Goal: Task Accomplishment & Management: Manage account settings

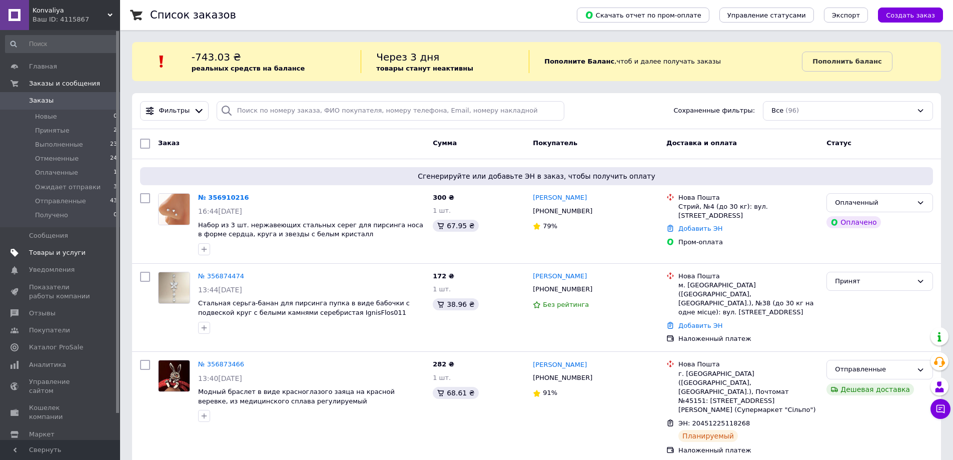
click at [51, 246] on link "Товары и услуги" at bounding box center [61, 252] width 123 height 17
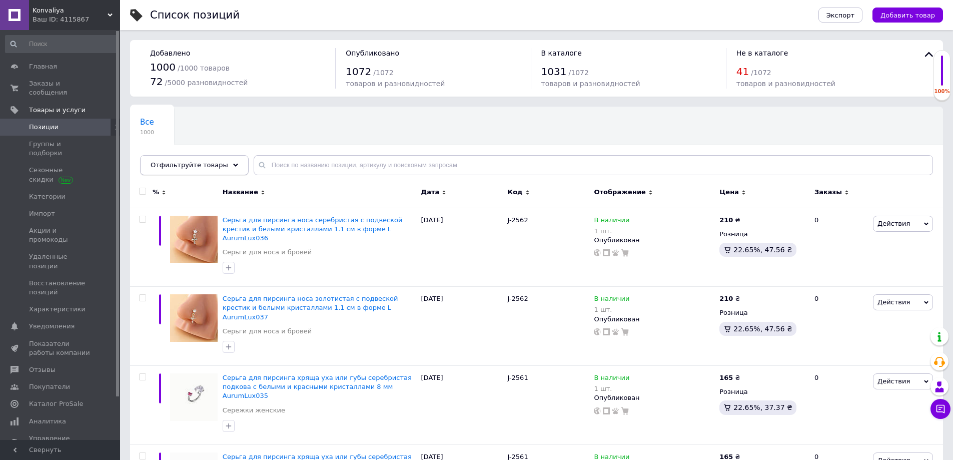
click at [201, 162] on span "Отфильтруйте товары" at bounding box center [190, 165] width 78 height 8
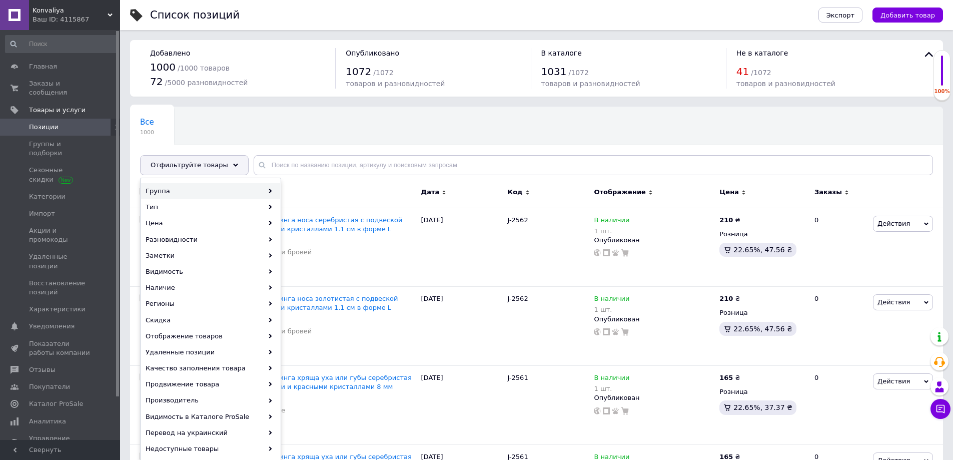
click at [193, 184] on div "Группа" at bounding box center [210, 191] width 139 height 16
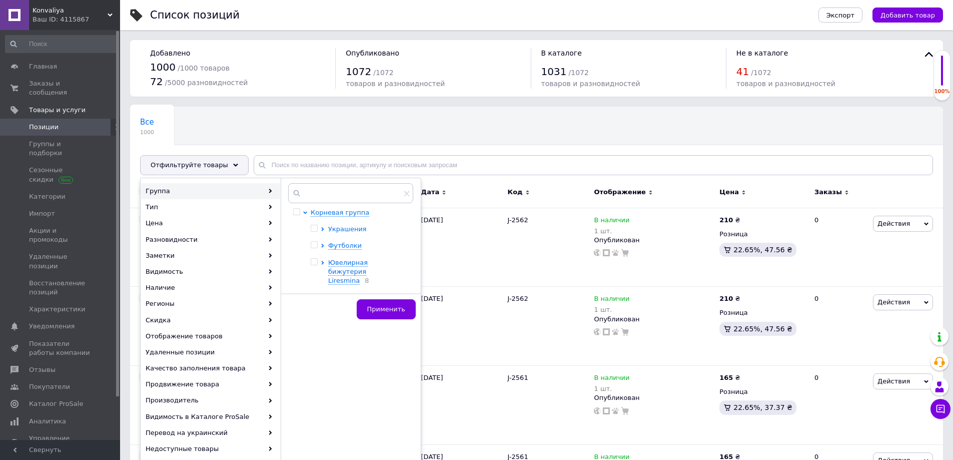
click at [322, 229] on icon at bounding box center [323, 229] width 4 height 4
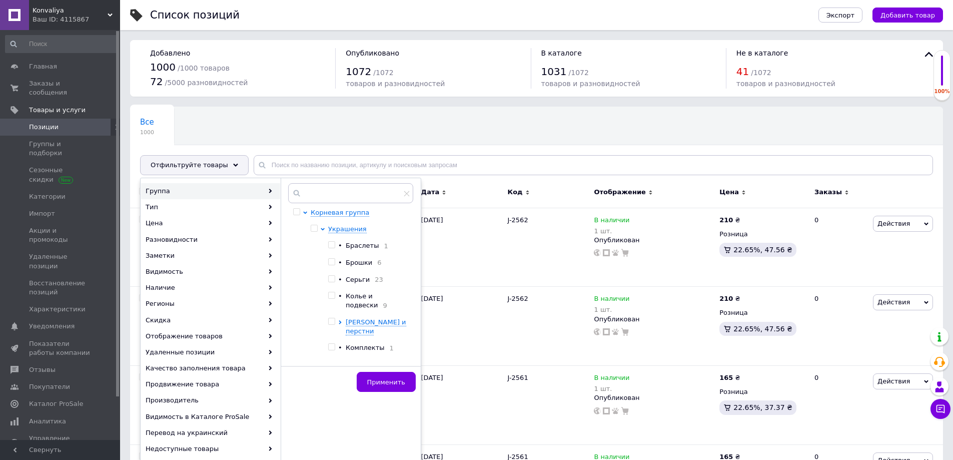
click at [333, 263] on input "checkbox" at bounding box center [331, 262] width 7 height 7
checkbox input "true"
click at [329, 246] on input "checkbox" at bounding box center [331, 245] width 7 height 7
checkbox input "true"
click at [333, 282] on input "checkbox" at bounding box center [331, 279] width 7 height 7
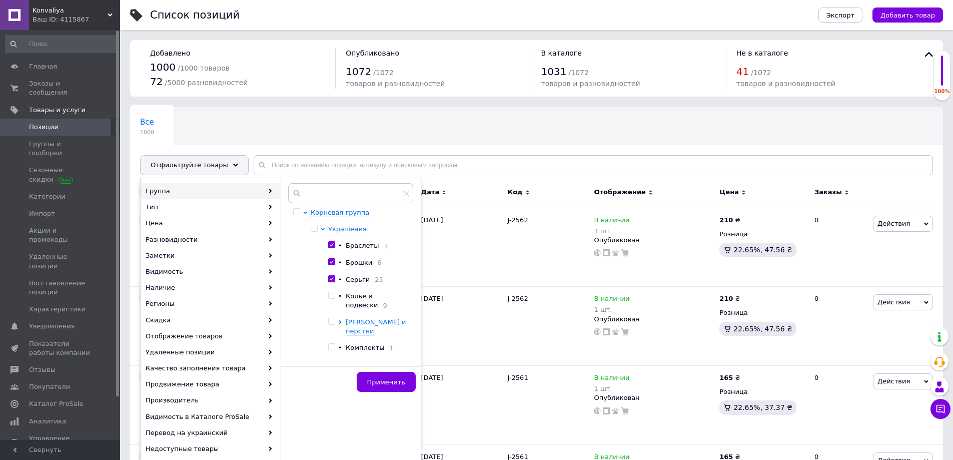
checkbox input "true"
click at [334, 296] on input "checkbox" at bounding box center [331, 295] width 7 height 7
checkbox input "true"
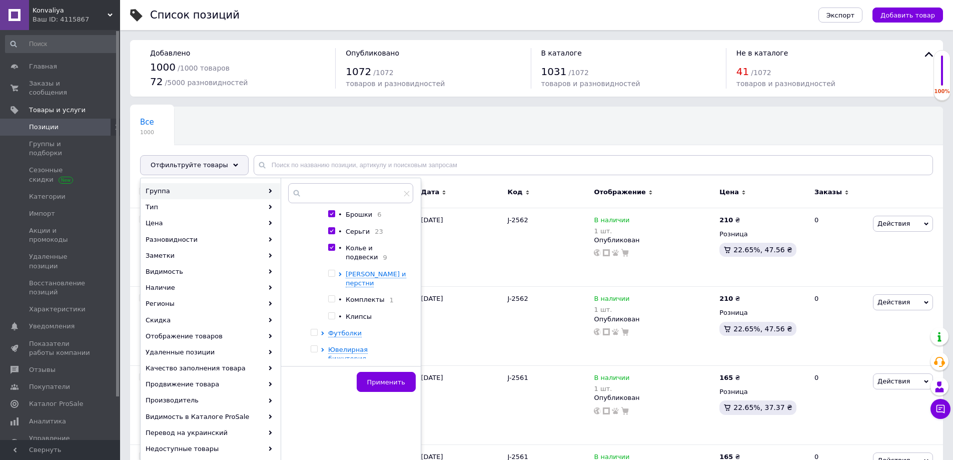
click at [332, 313] on input "checkbox" at bounding box center [331, 316] width 7 height 7
checkbox input "true"
click at [333, 296] on input "checkbox" at bounding box center [331, 299] width 7 height 7
checkbox input "true"
click at [342, 275] on icon at bounding box center [340, 274] width 4 height 4
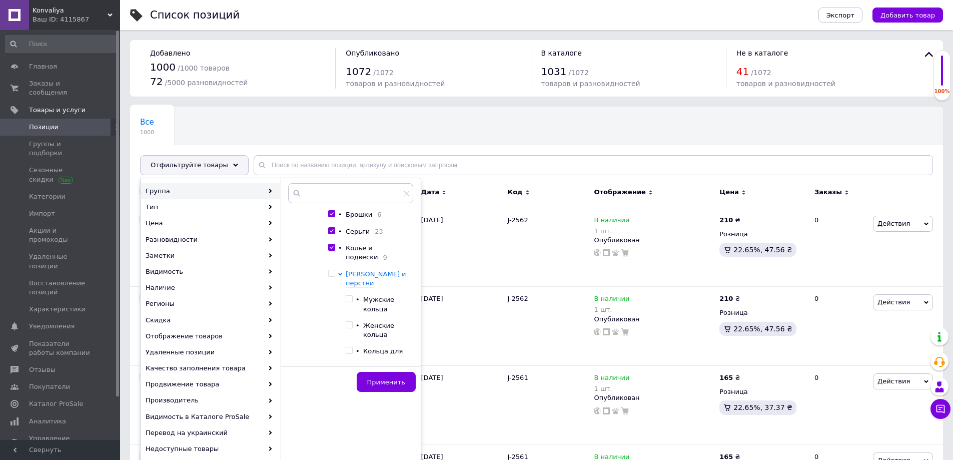
click at [351, 296] on input "checkbox" at bounding box center [349, 299] width 7 height 7
checkbox input "true"
click at [352, 322] on input "checkbox" at bounding box center [349, 325] width 7 height 7
checkbox input "true"
click at [351, 347] on input "checkbox" at bounding box center [349, 350] width 7 height 7
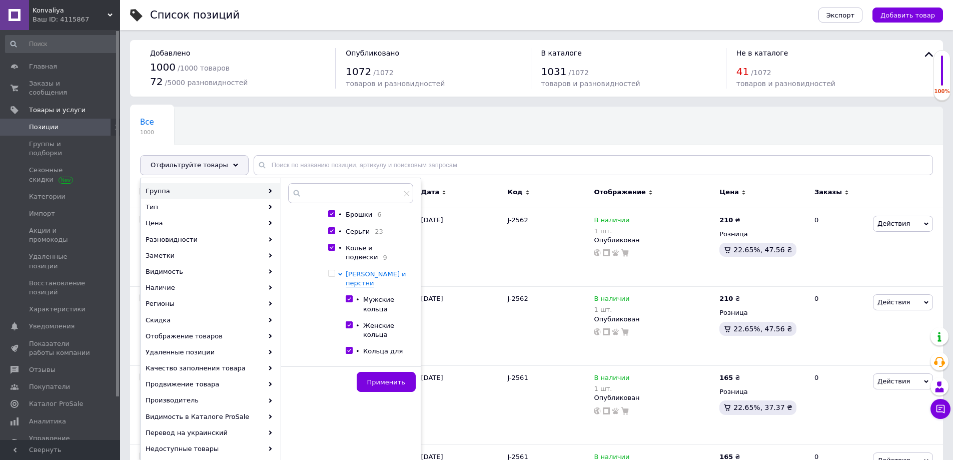
checkbox input "true"
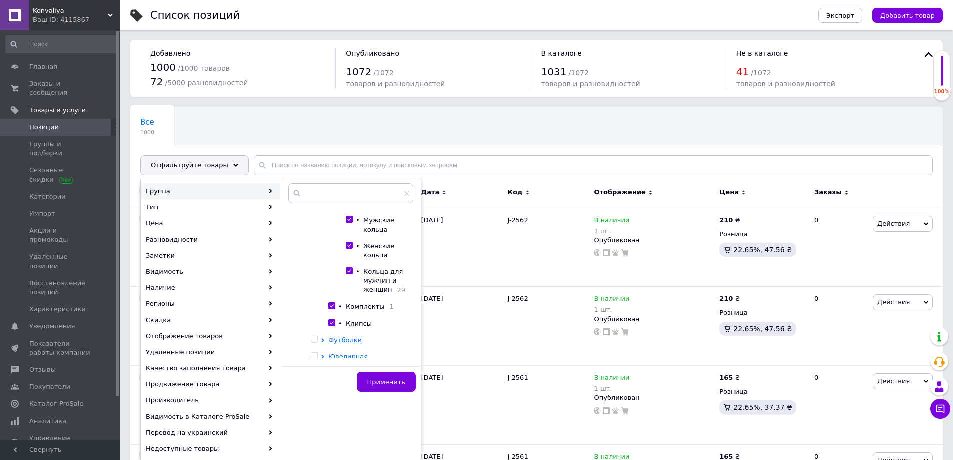
scroll to position [135, 0]
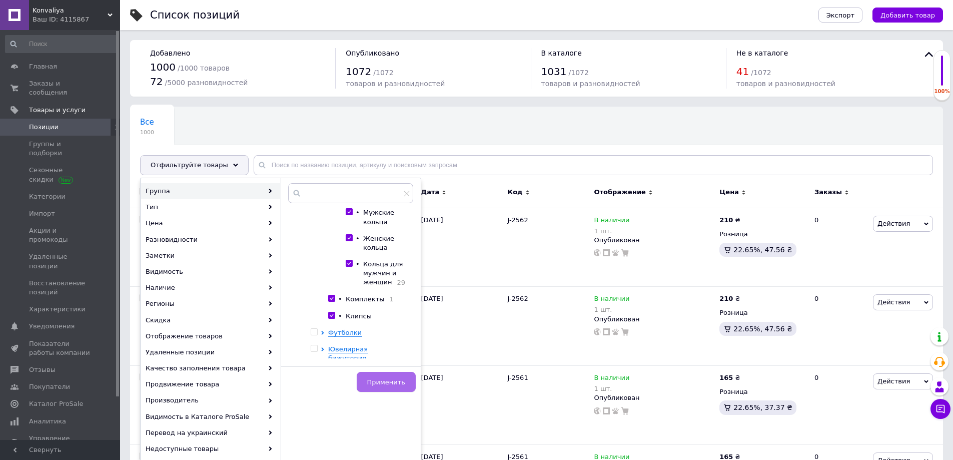
click at [400, 382] on span "Применить" at bounding box center [386, 382] width 38 height 8
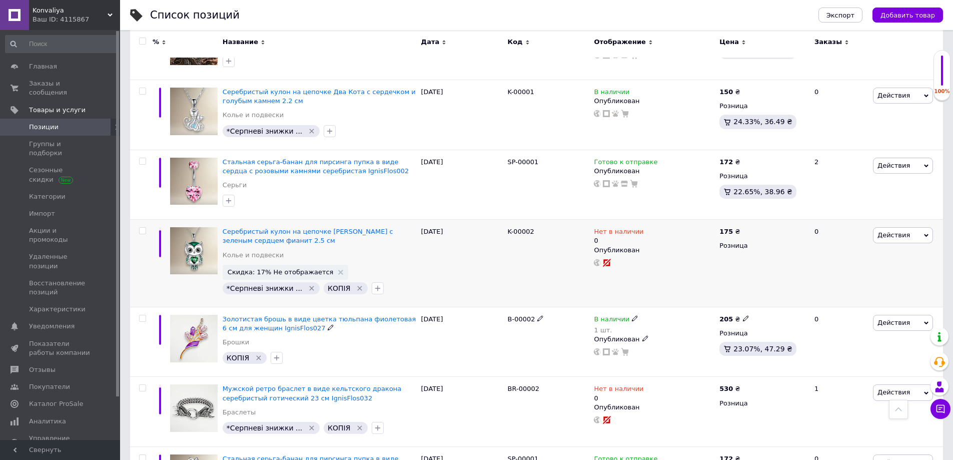
scroll to position [350, 0]
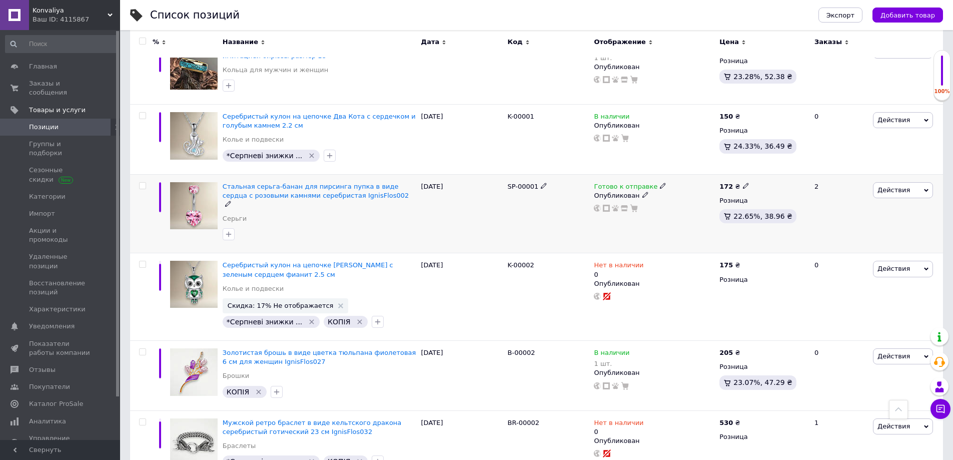
click at [660, 183] on use at bounding box center [663, 186] width 6 height 6
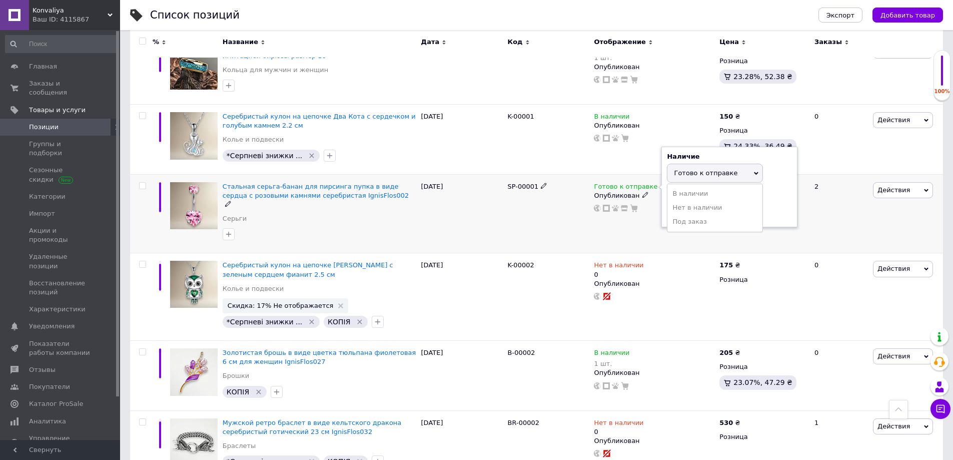
click at [767, 161] on div "Наличие Готово к отправке В наличии Нет в наличии Под заказ Остатки шт." at bounding box center [729, 187] width 125 height 70
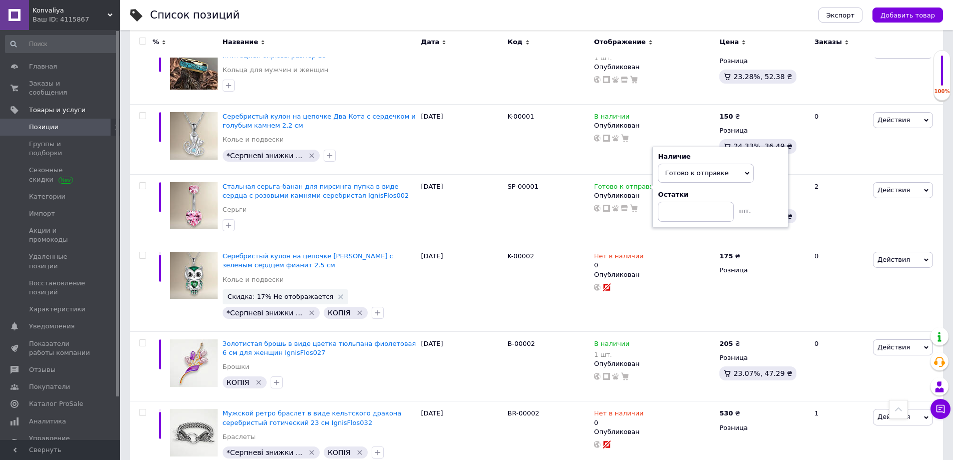
click at [86, 21] on div "Ваш ID: 4115867" at bounding box center [77, 19] width 88 height 9
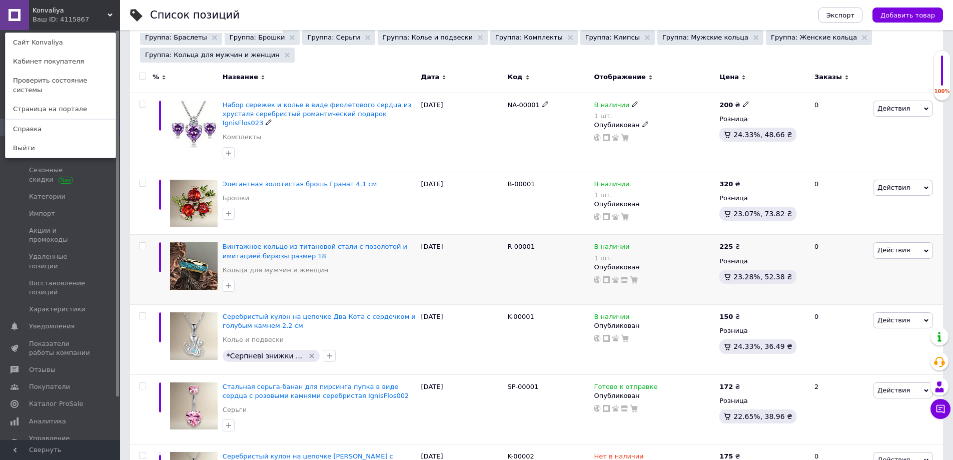
scroll to position [250, 0]
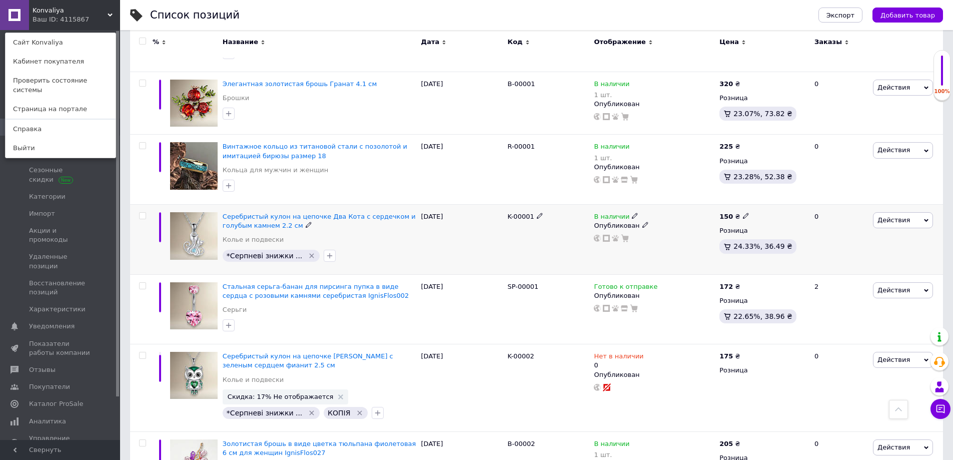
click at [642, 222] on icon at bounding box center [645, 225] width 6 height 6
click at [637, 205] on div "В наличии Опубликован Скрытый Черновик" at bounding box center [654, 240] width 126 height 70
click at [634, 212] on span at bounding box center [635, 215] width 7 height 7
click at [755, 220] on div "Остатки" at bounding box center [705, 224] width 125 height 9
click at [665, 232] on input at bounding box center [681, 242] width 76 height 20
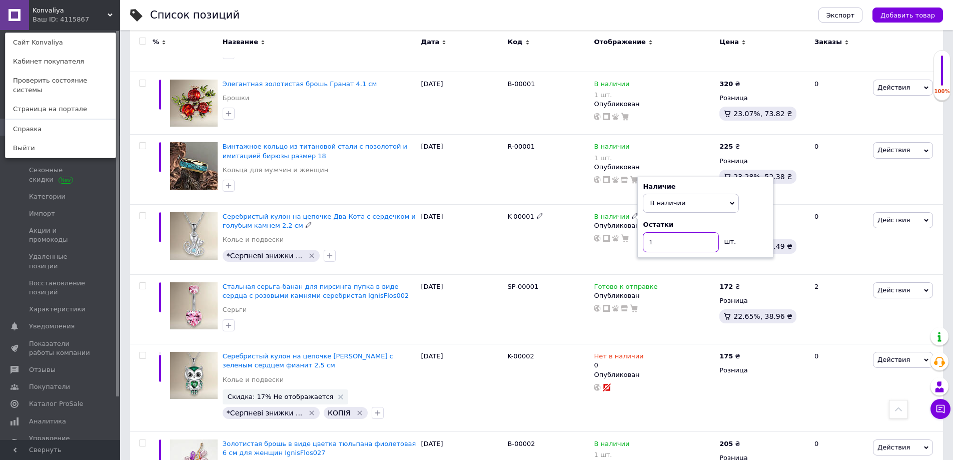
type input "1"
click at [563, 221] on div "K-00001" at bounding box center [548, 240] width 87 height 70
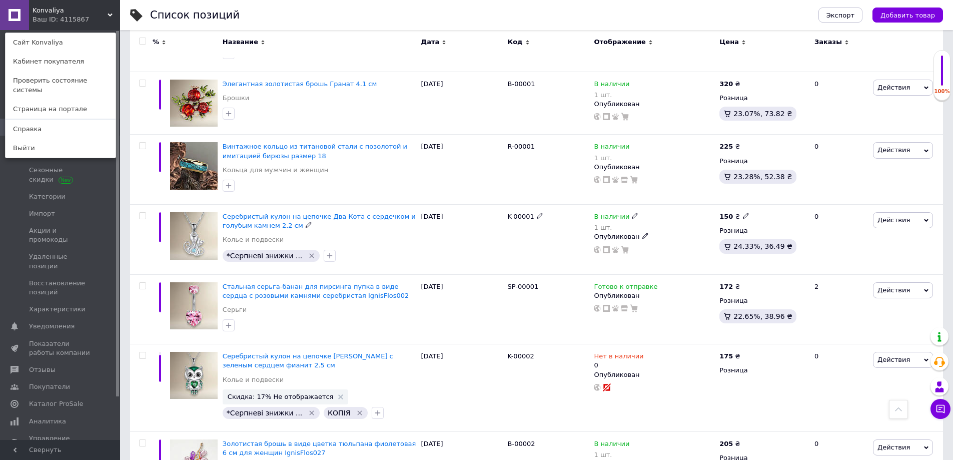
click at [632, 213] on icon at bounding box center [635, 216] width 6 height 6
click at [675, 222] on li "Нет в наличии" at bounding box center [690, 229] width 95 height 14
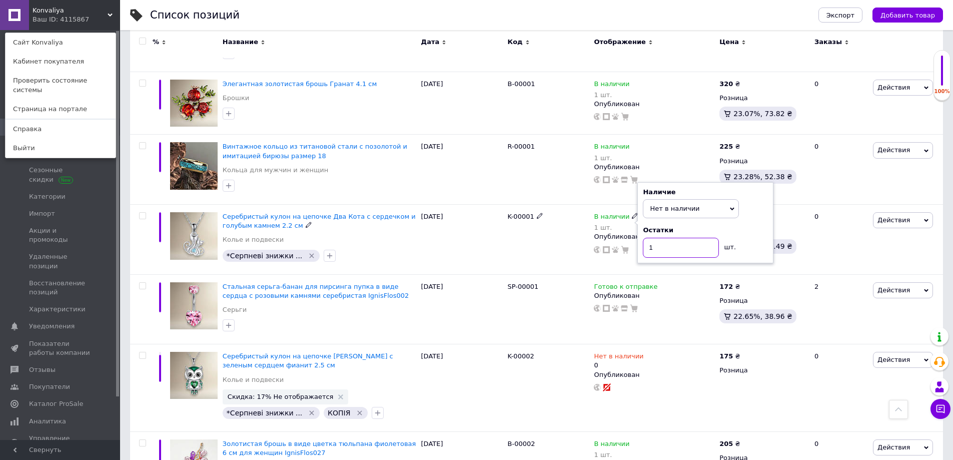
drag, startPoint x: 676, startPoint y: 216, endPoint x: 579, endPoint y: 200, distance: 98.9
click at [579, 205] on div "Серебристый кулон на цепочке Два Кота с сердечком и голубым камнем 2.2 см Колье…" at bounding box center [536, 240] width 813 height 70
type input "0"
click at [537, 205] on div "K-00001" at bounding box center [548, 240] width 87 height 70
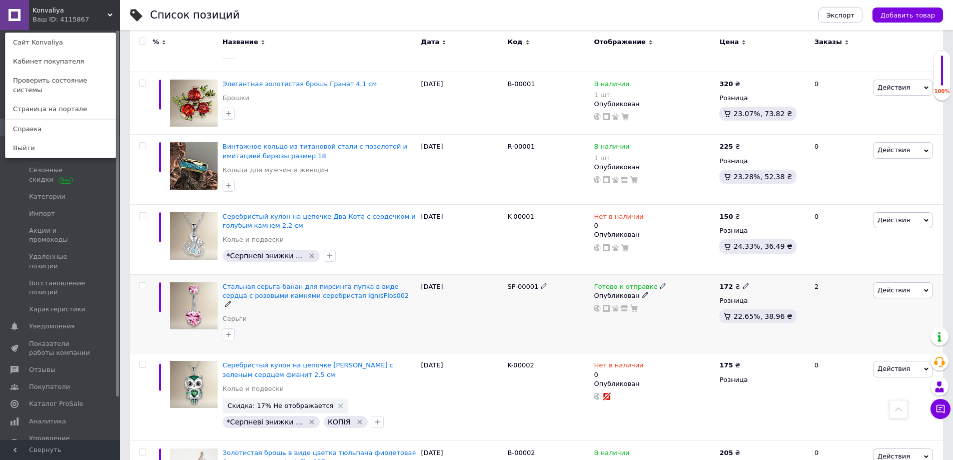
click at [660, 283] on icon at bounding box center [663, 286] width 6 height 6
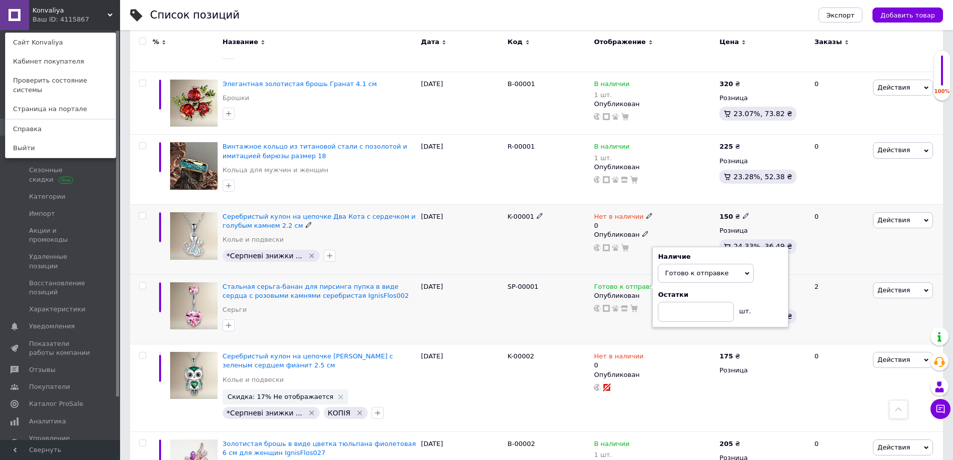
click at [552, 224] on div "K-00001" at bounding box center [548, 240] width 87 height 70
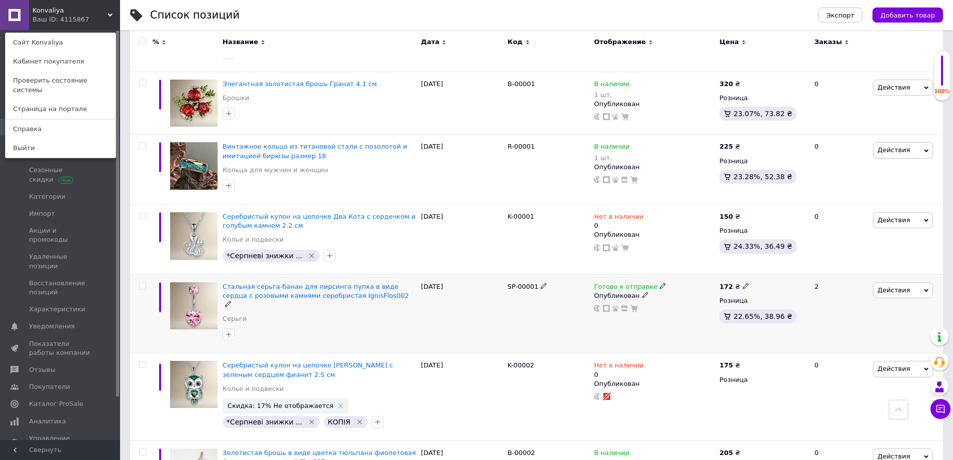
click at [549, 274] on div "SP-00001" at bounding box center [548, 313] width 87 height 79
click at [660, 283] on icon at bounding box center [663, 286] width 6 height 6
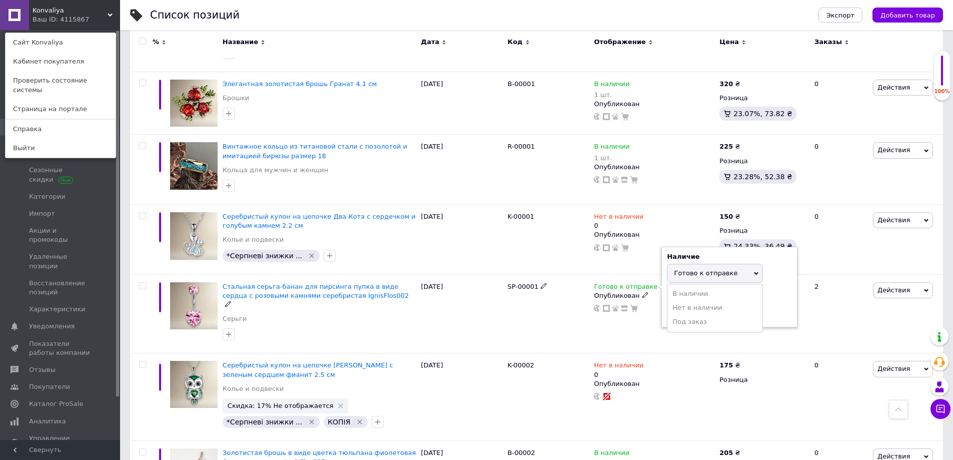
click at [774, 257] on div "Наличие Готово к отправке В наличии Нет в наличии Под заказ Остатки шт." at bounding box center [729, 287] width 125 height 70
click at [678, 302] on input at bounding box center [705, 312] width 76 height 20
type input "1"
click at [583, 292] on div "SP-00001" at bounding box center [548, 313] width 87 height 79
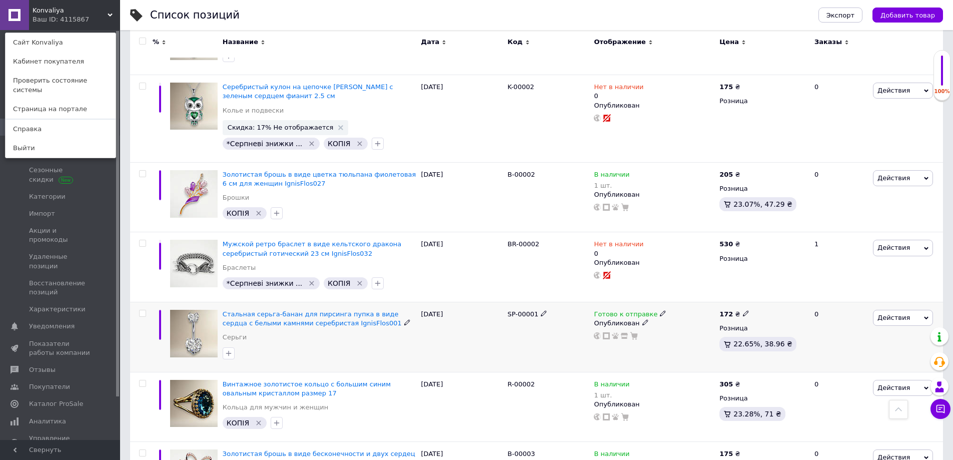
scroll to position [550, 0]
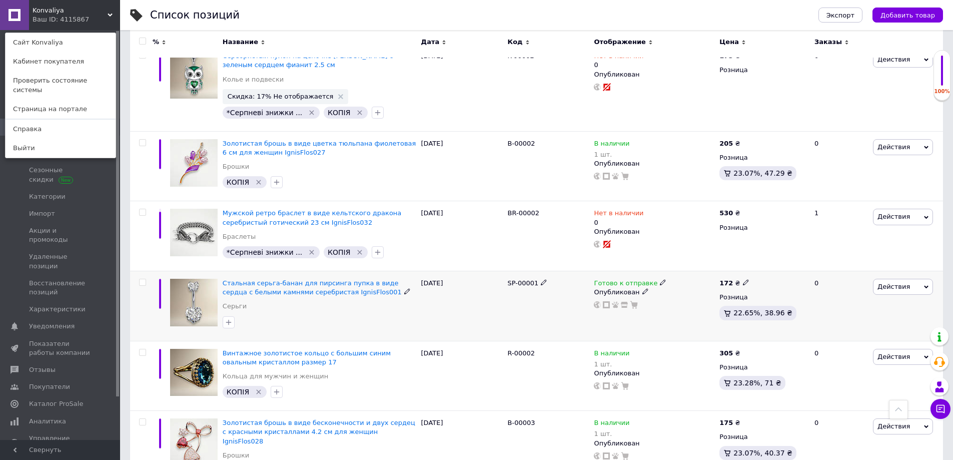
click at [660, 279] on icon at bounding box center [663, 282] width 6 height 6
drag, startPoint x: 782, startPoint y: 261, endPoint x: 769, endPoint y: 263, distance: 13.2
click at [783, 287] on div "Остатки" at bounding box center [729, 291] width 125 height 9
click at [694, 299] on input at bounding box center [705, 309] width 76 height 20
type input "1"
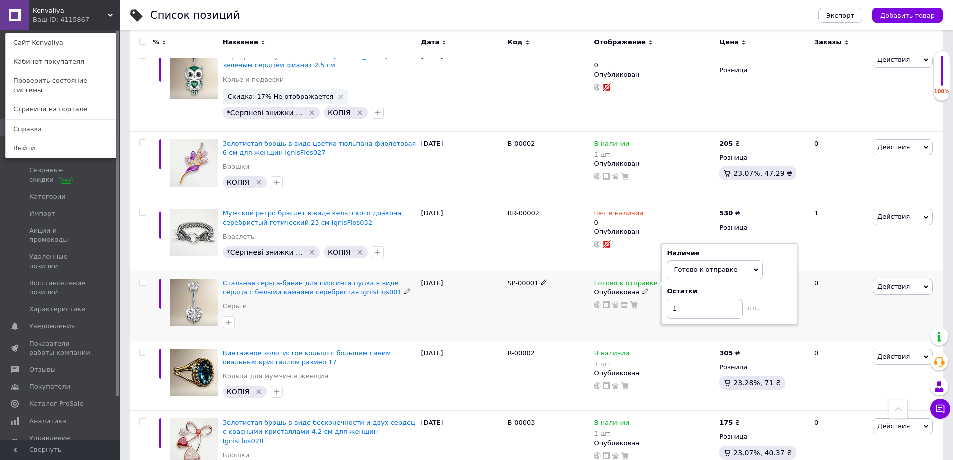
click at [581, 280] on div "SP-00001" at bounding box center [548, 306] width 87 height 70
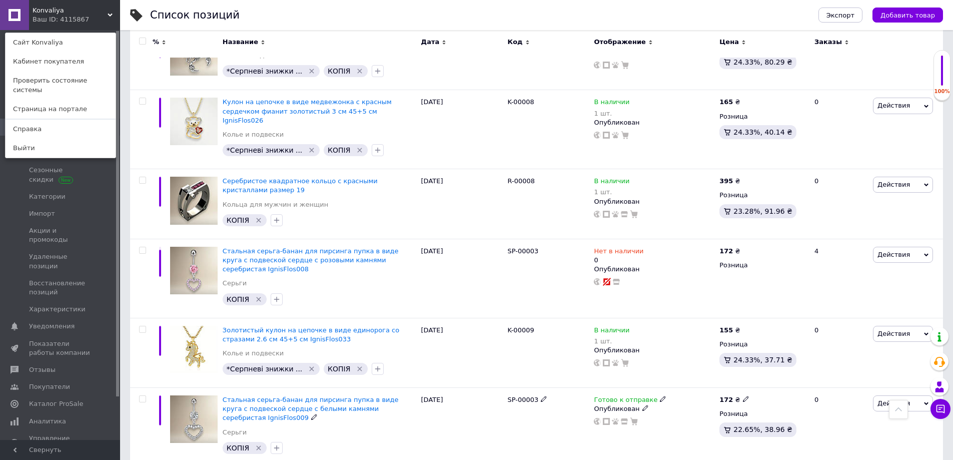
scroll to position [2301, 0]
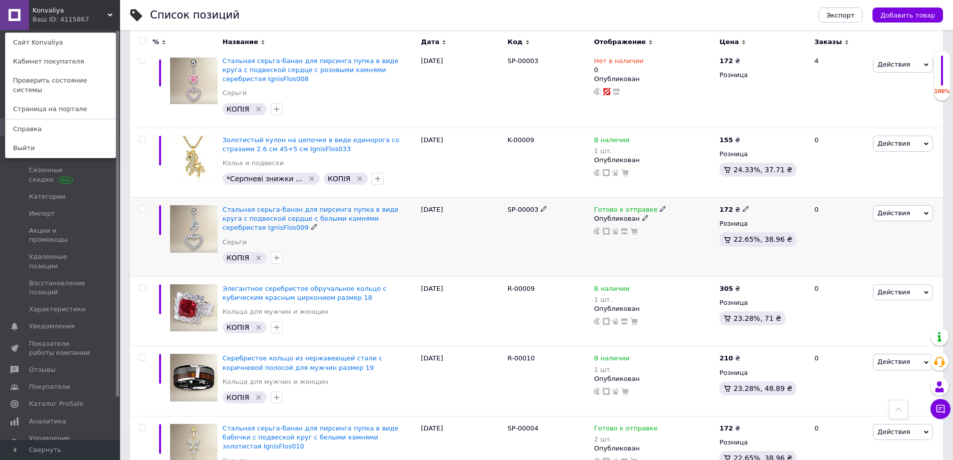
click at [651, 205] on div "Готово к отправке" at bounding box center [630, 209] width 73 height 9
drag, startPoint x: 784, startPoint y: 169, endPoint x: 746, endPoint y: 177, distance: 38.9
click at [782, 213] on div "Остатки шт." at bounding box center [729, 229] width 125 height 32
click at [714, 225] on input at bounding box center [705, 235] width 76 height 20
type input "1"
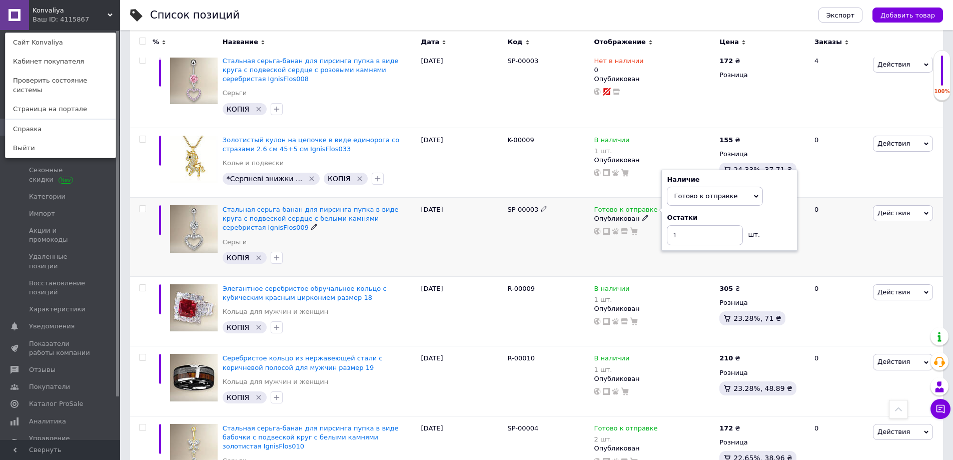
click at [574, 198] on div "SP-00003" at bounding box center [548, 237] width 87 height 79
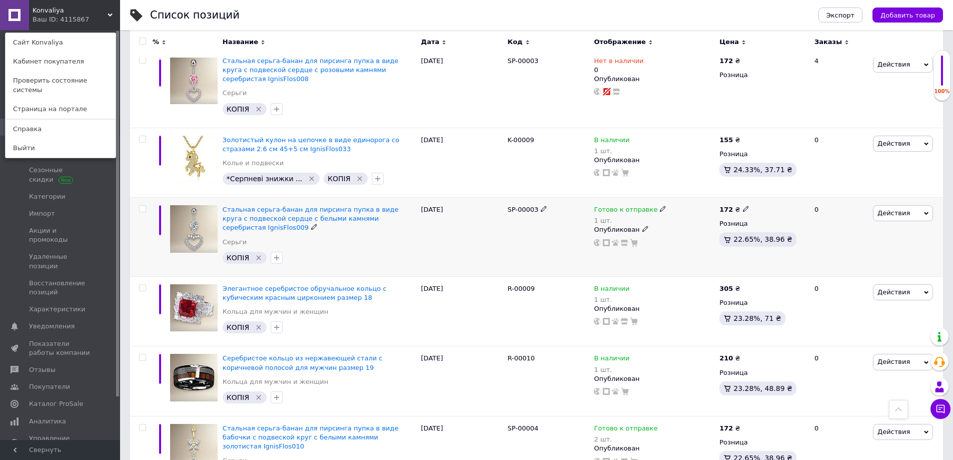
click at [660, 206] on icon at bounding box center [663, 209] width 6 height 6
drag, startPoint x: 796, startPoint y: 167, endPoint x: 773, endPoint y: 170, distance: 23.2
click at [795, 175] on div "Наличие Готово к отправке В наличии Нет в наличии Под заказ Остатки 1 шт." at bounding box center [729, 215] width 136 height 81
drag, startPoint x: 702, startPoint y: 184, endPoint x: 618, endPoint y: 172, distance: 84.9
click at [618, 205] on div "Готово к отправке 1 шт. Наличие Готово к отправке В наличии Нет в наличии Под з…" at bounding box center [654, 226] width 121 height 42
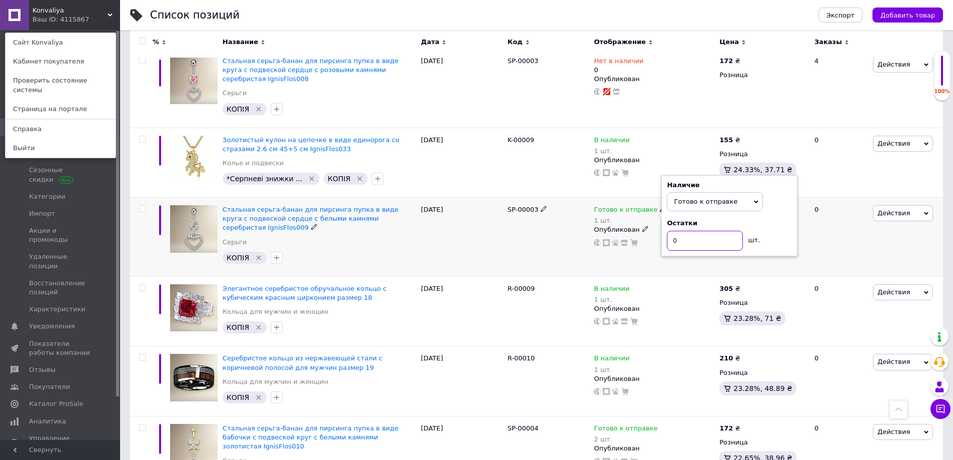
type input "0"
click at [520, 204] on div "SP-00003" at bounding box center [548, 237] width 87 height 79
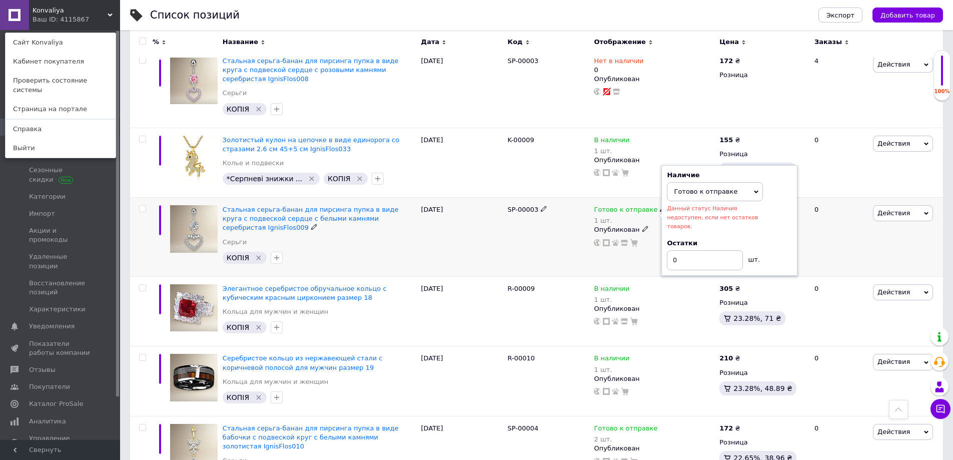
click at [678, 188] on span "Готово к отправке" at bounding box center [706, 192] width 64 height 8
click at [691, 219] on li "Нет в наличии" at bounding box center [714, 226] width 95 height 14
click at [491, 198] on div "08.08.2025" at bounding box center [462, 237] width 87 height 79
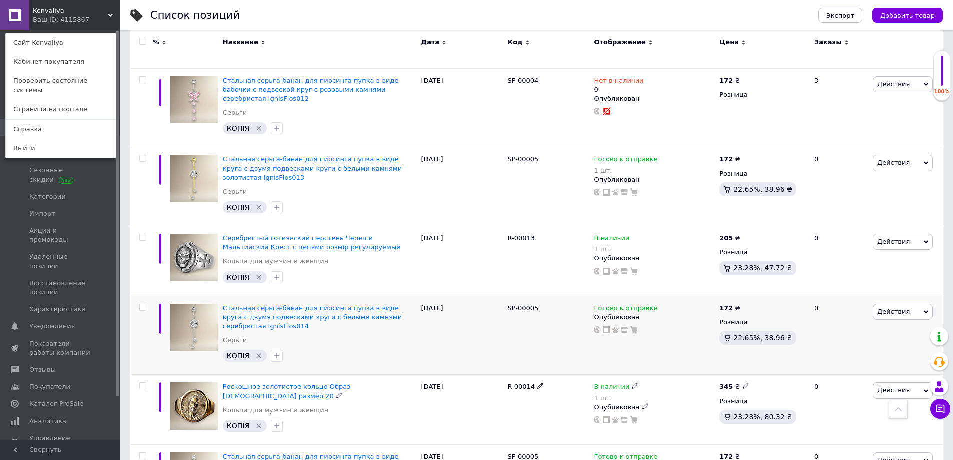
scroll to position [2951, 0]
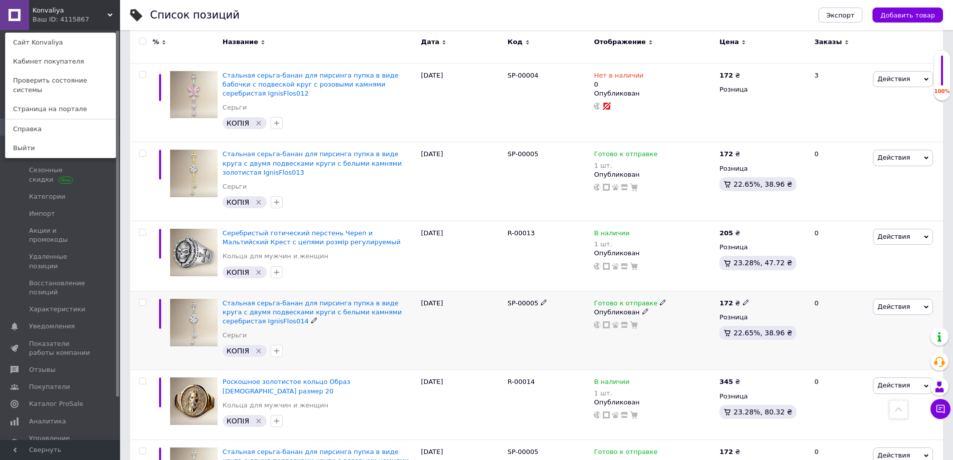
click at [660, 299] on icon at bounding box center [663, 302] width 6 height 6
click at [698, 317] on li "Нет в наличии" at bounding box center [714, 324] width 95 height 14
drag, startPoint x: 694, startPoint y: 228, endPoint x: 688, endPoint y: 227, distance: 5.6
click at [688, 318] on input at bounding box center [705, 328] width 76 height 20
drag, startPoint x: 695, startPoint y: 228, endPoint x: 666, endPoint y: 222, distance: 29.7
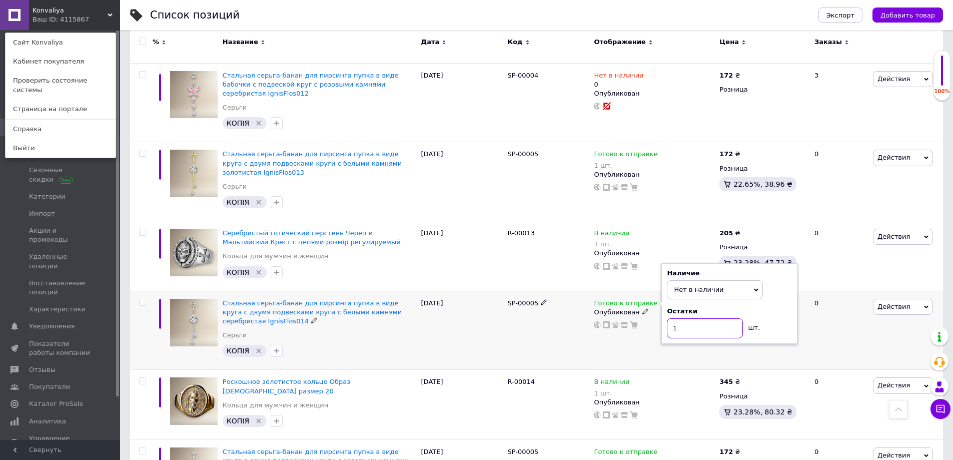
click at [666, 263] on div "Наличие Нет в наличии В наличии Под заказ Готово к отправке Остатки 1 шт." at bounding box center [729, 303] width 136 height 81
type input "0"
click at [560, 291] on div "SP-00005" at bounding box center [548, 330] width 87 height 79
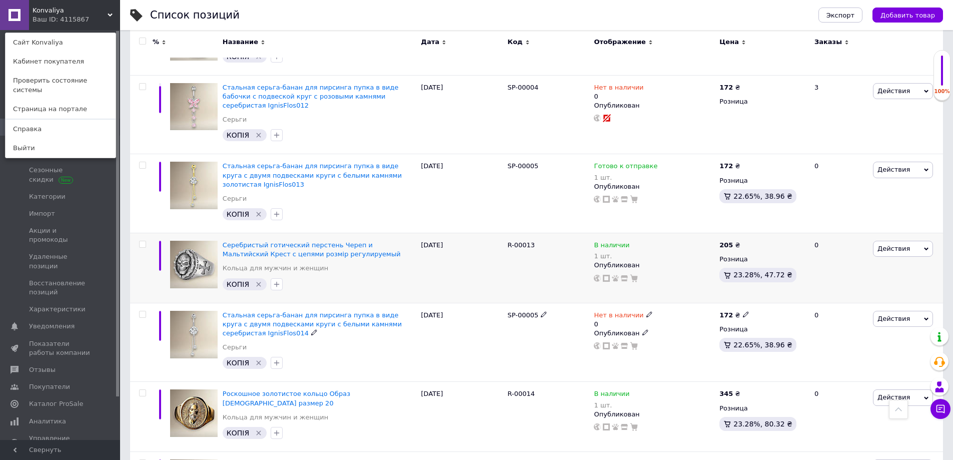
scroll to position [2901, 0]
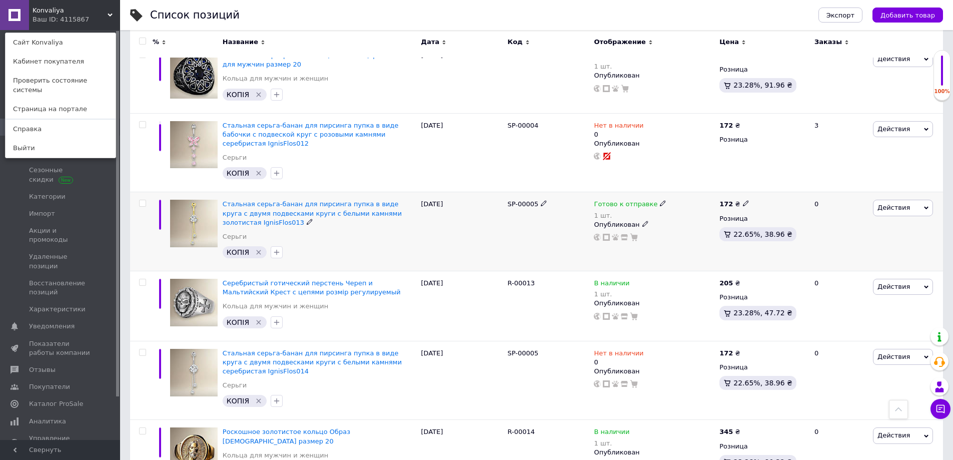
click at [660, 200] on icon at bounding box center [663, 203] width 6 height 6
click at [704, 224] on li "Нет в наличии" at bounding box center [714, 231] width 95 height 14
drag, startPoint x: 667, startPoint y: 135, endPoint x: 652, endPoint y: 130, distance: 16.3
click at [659, 200] on div "Готово к отправке 1 шт. Наличие Нет в наличии В наличии Под заказ Готово к отпр…" at bounding box center [654, 221] width 121 height 42
type input "0"
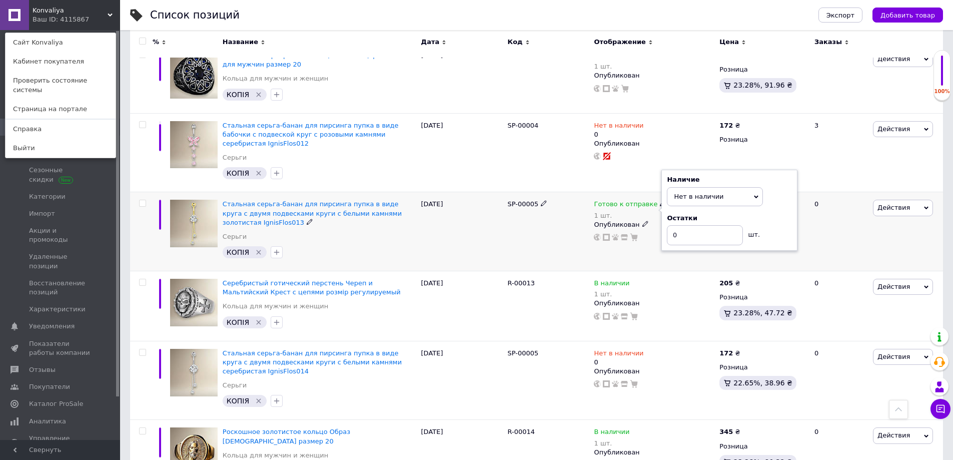
click at [547, 192] on div "SP-00005" at bounding box center [548, 231] width 87 height 79
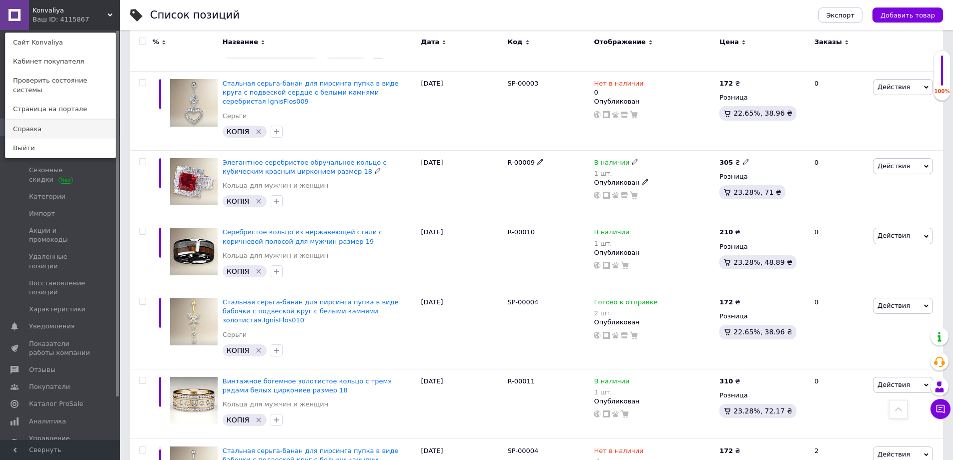
scroll to position [2301, 0]
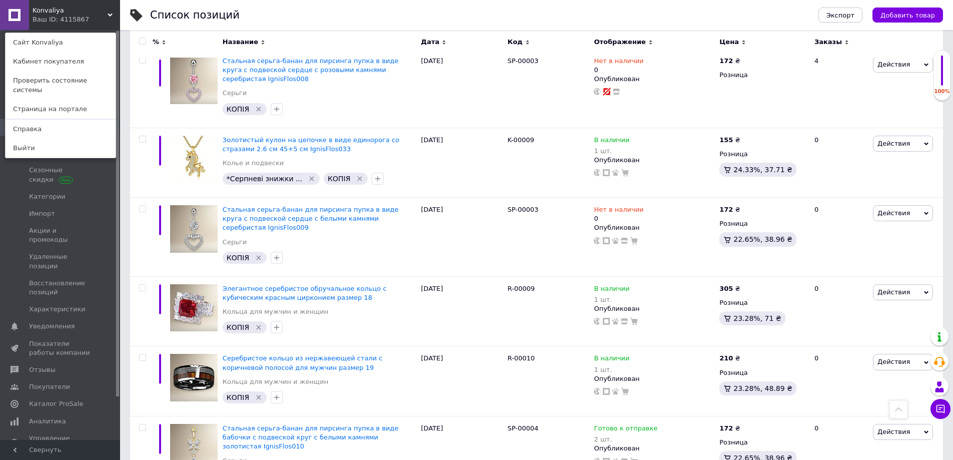
click at [81, 15] on div "Konvaliya Ваш ID: 4115867 Сайт Konvaliya Кабинет покупателя Проверить состояние…" at bounding box center [60, 15] width 120 height 30
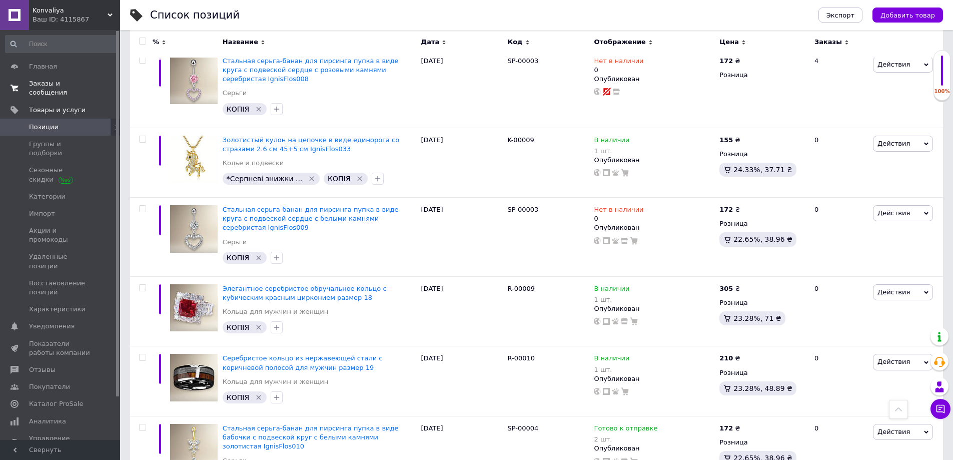
click at [61, 82] on span "Заказы и сообщения" at bounding box center [61, 88] width 64 height 18
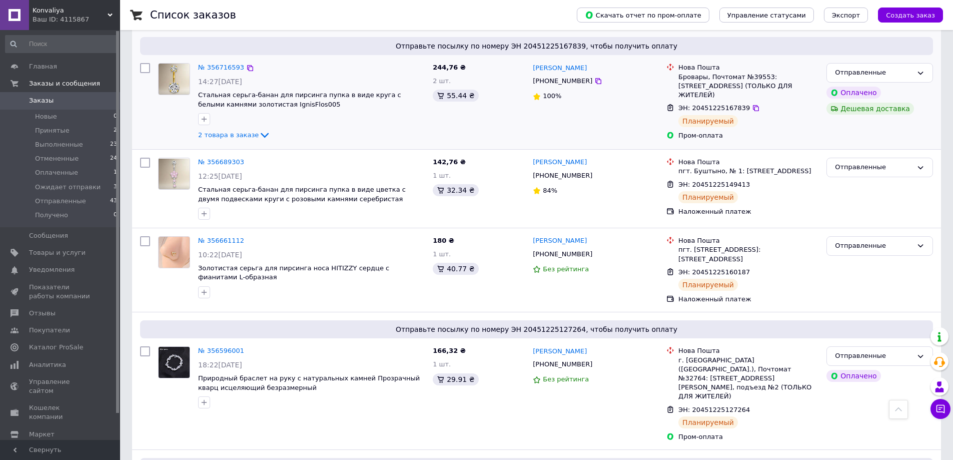
scroll to position [950, 0]
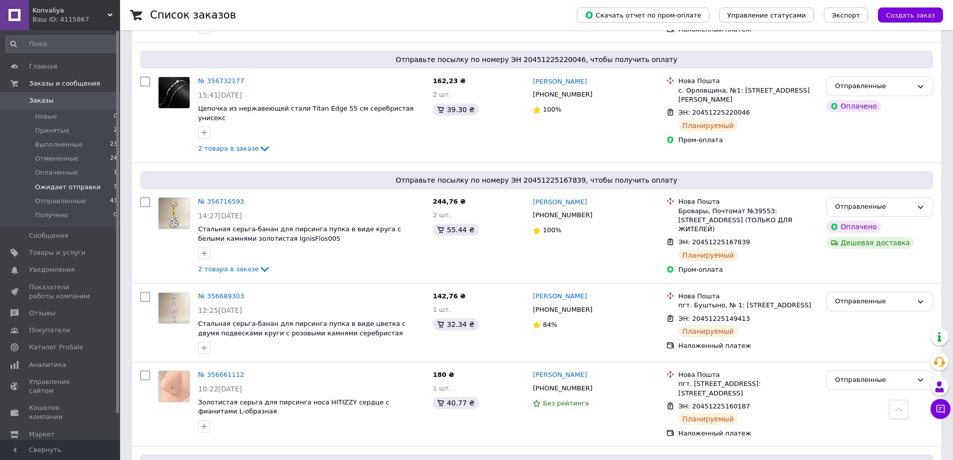
click at [59, 185] on span "Ожидает отправки" at bounding box center [68, 187] width 66 height 9
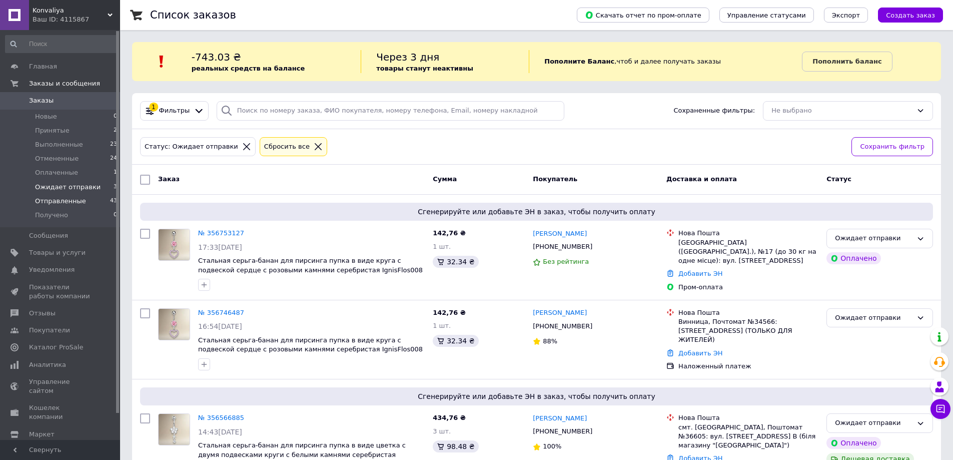
click at [74, 201] on span "Отправленные" at bounding box center [60, 201] width 51 height 9
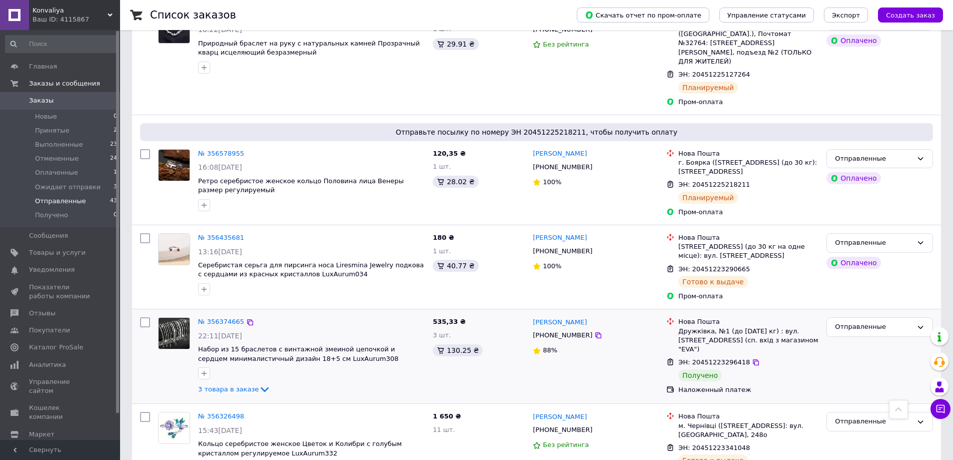
scroll to position [1000, 0]
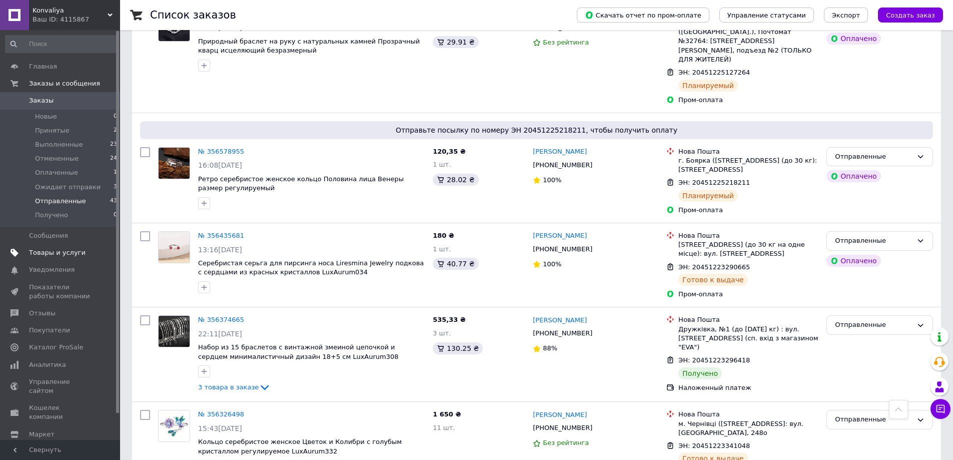
click at [70, 250] on span "Товары и услуги" at bounding box center [57, 252] width 57 height 9
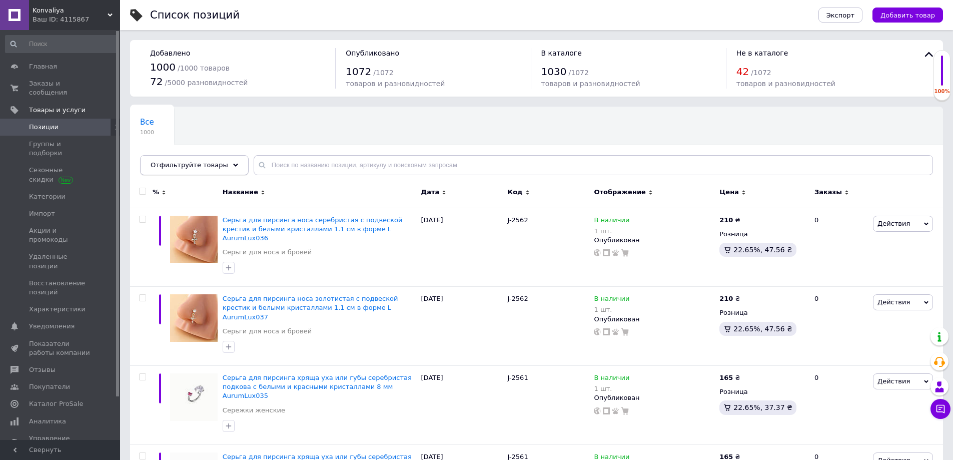
click at [193, 163] on span "Отфильтруйте товары" at bounding box center [190, 165] width 78 height 8
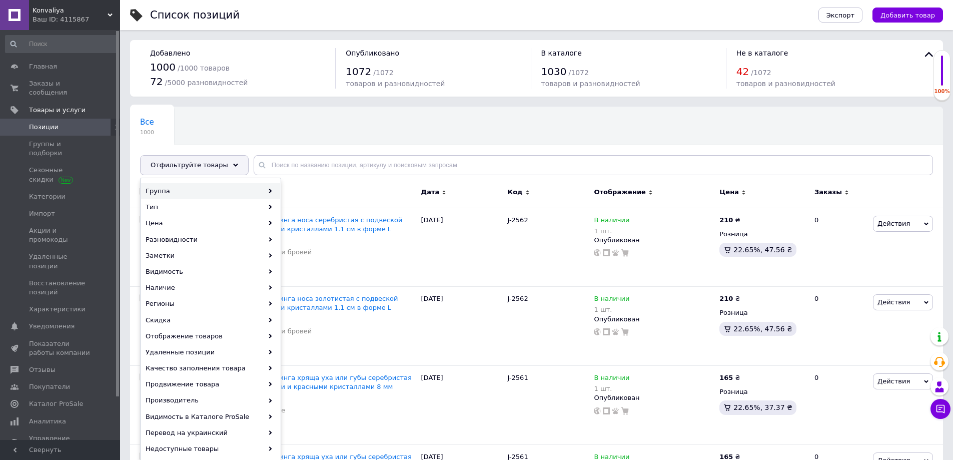
click at [190, 185] on div "Группа" at bounding box center [210, 191] width 139 height 16
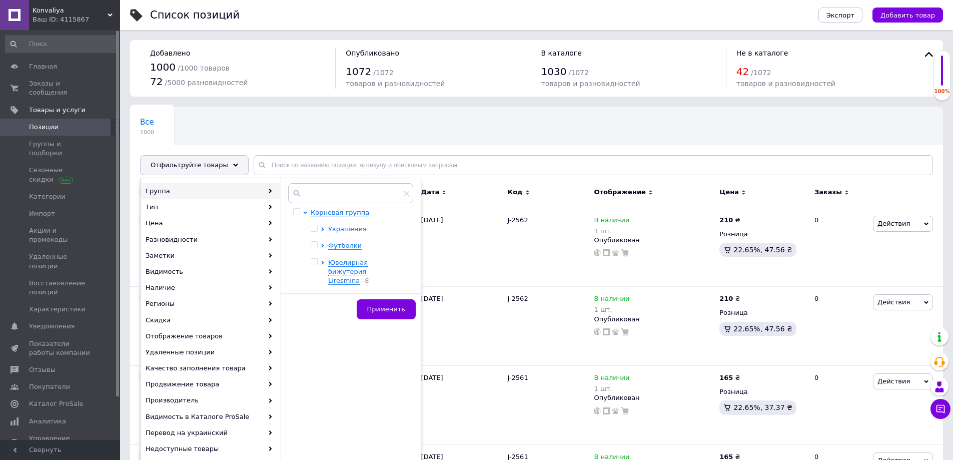
click at [323, 228] on icon at bounding box center [322, 229] width 3 height 4
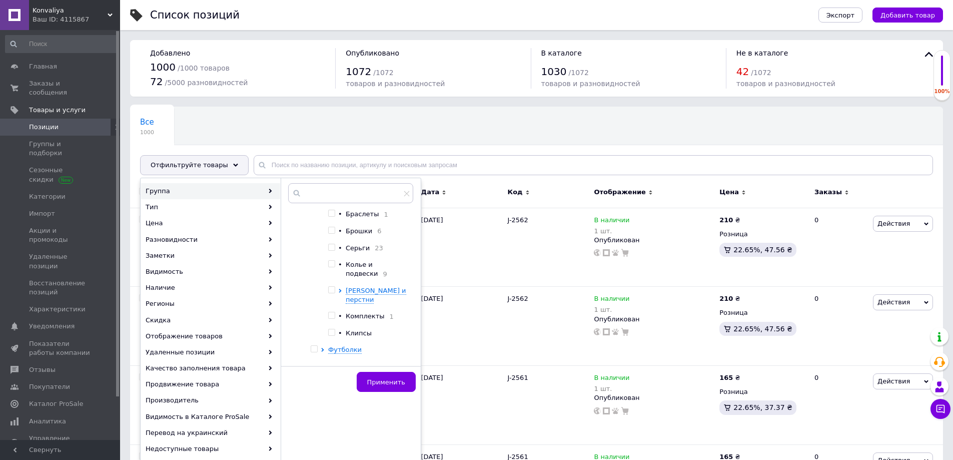
scroll to position [48, 0]
click at [333, 306] on ul "• Браслеты 1 • Брошки 6 • Серьги 23 • Колье и подвески 9 Кольца и перстни • Ком…" at bounding box center [368, 257] width 80 height 128
click at [333, 296] on input "checkbox" at bounding box center [331, 299] width 7 height 7
checkbox input "true"
click at [332, 313] on input "checkbox" at bounding box center [331, 316] width 7 height 7
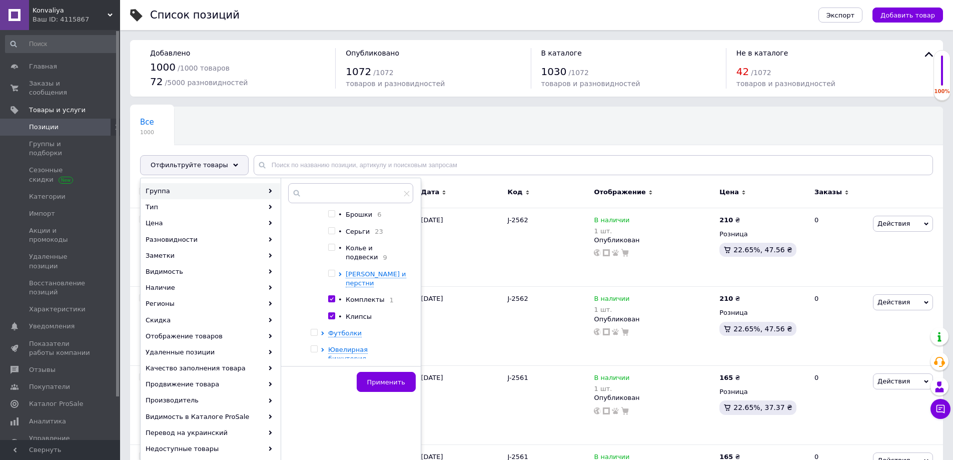
checkbox input "true"
click at [331, 248] on input "checkbox" at bounding box center [331, 247] width 7 height 7
checkbox input "true"
click at [334, 234] on input "checkbox" at bounding box center [331, 231] width 7 height 7
checkbox input "true"
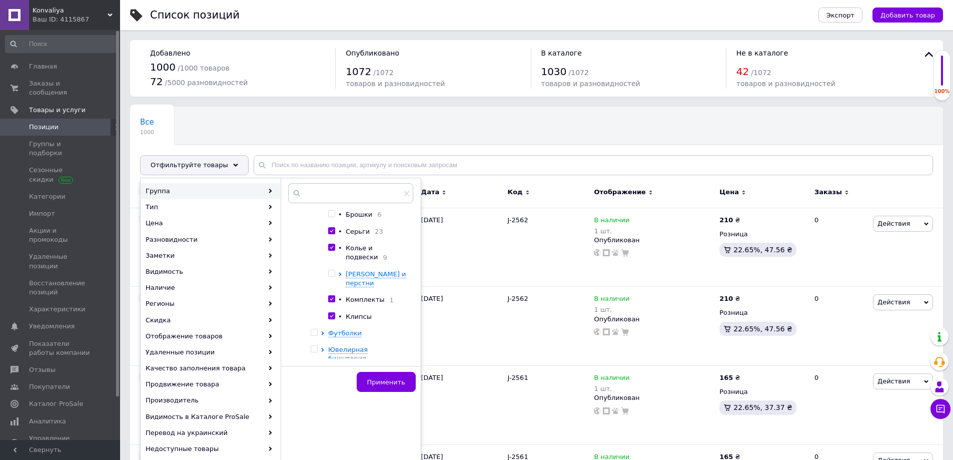
click at [387, 370] on div "Применить" at bounding box center [351, 381] width 140 height 31
click at [397, 378] on span "Применить" at bounding box center [386, 382] width 38 height 8
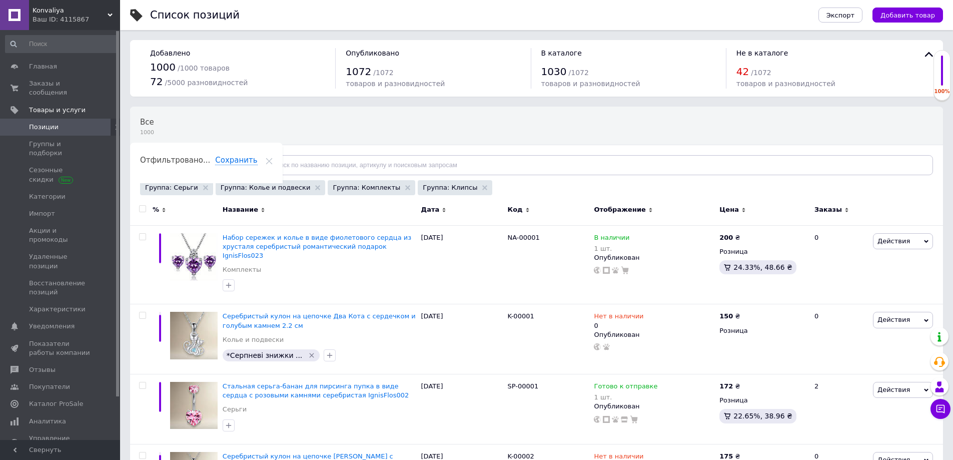
click at [217, 169] on div "Отфильтруйте товары" at bounding box center [194, 165] width 109 height 20
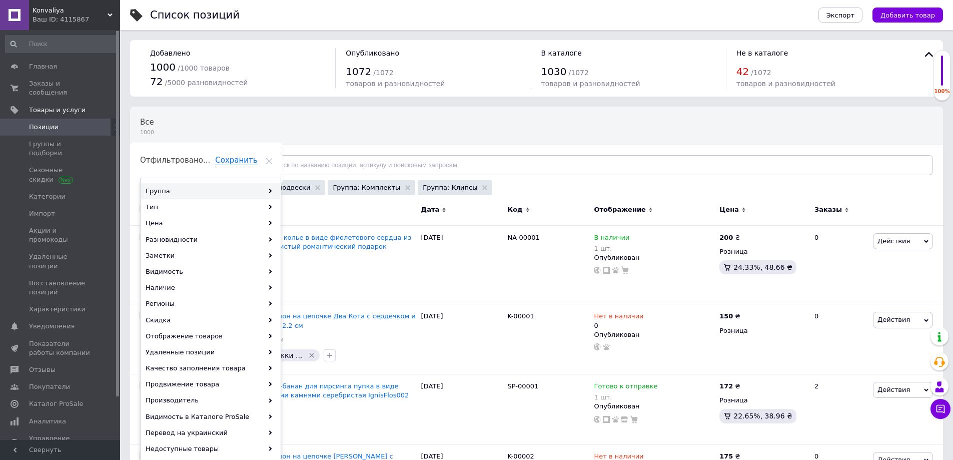
click at [194, 191] on div "Группа" at bounding box center [210, 191] width 139 height 16
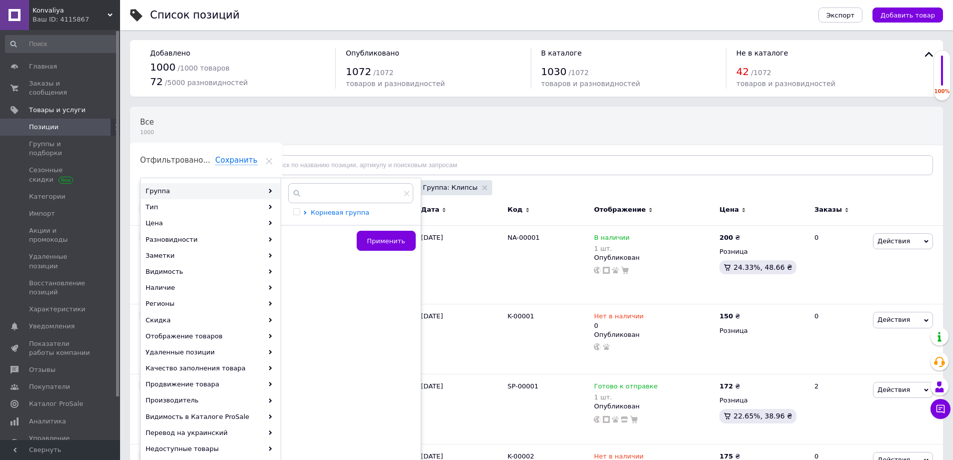
click at [305, 214] on icon at bounding box center [305, 213] width 3 height 4
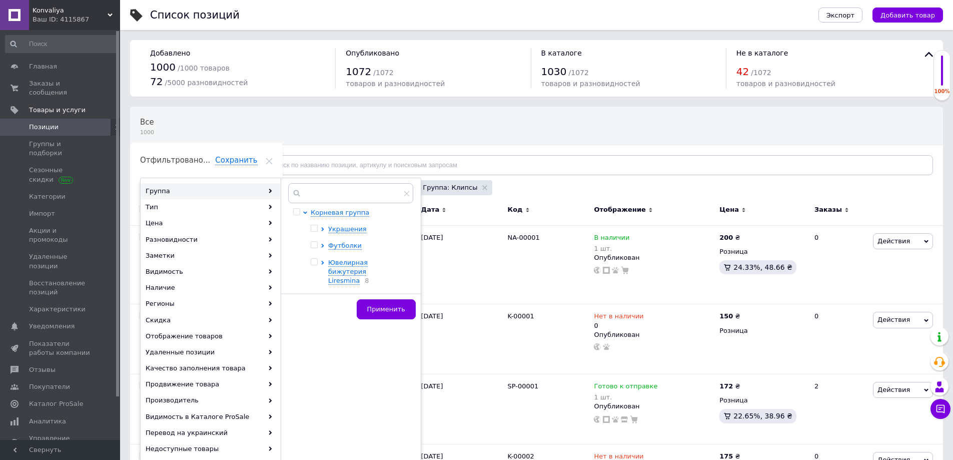
click at [320, 228] on div at bounding box center [316, 229] width 10 height 9
click at [321, 228] on icon at bounding box center [323, 229] width 4 height 4
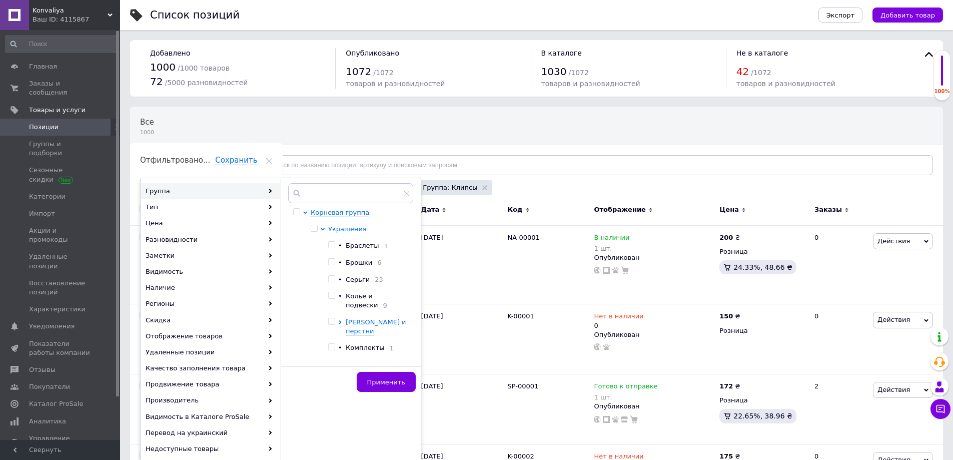
click at [332, 296] on input "checkbox" at bounding box center [331, 295] width 7 height 7
checkbox input "true"
click at [333, 282] on input "checkbox" at bounding box center [331, 279] width 7 height 7
checkbox input "true"
click at [334, 265] on input "checkbox" at bounding box center [331, 262] width 7 height 7
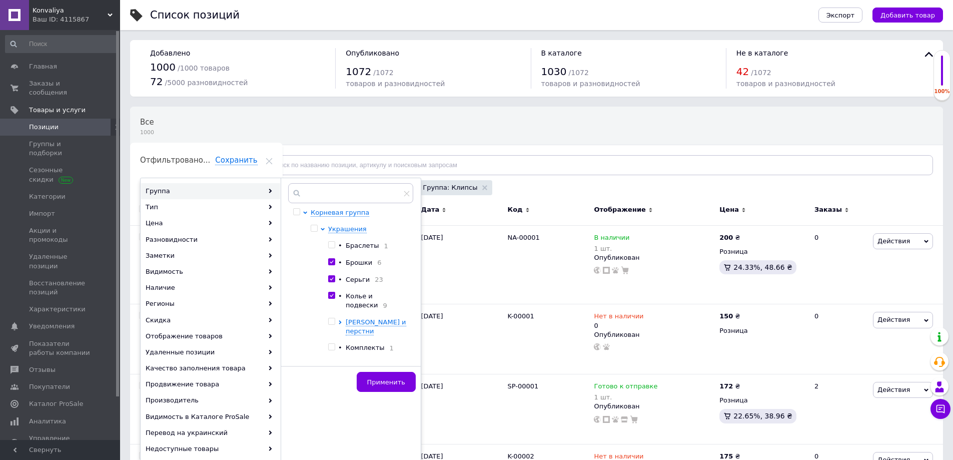
checkbox input "true"
click at [332, 246] on input "checkbox" at bounding box center [331, 245] width 7 height 7
checkbox input "true"
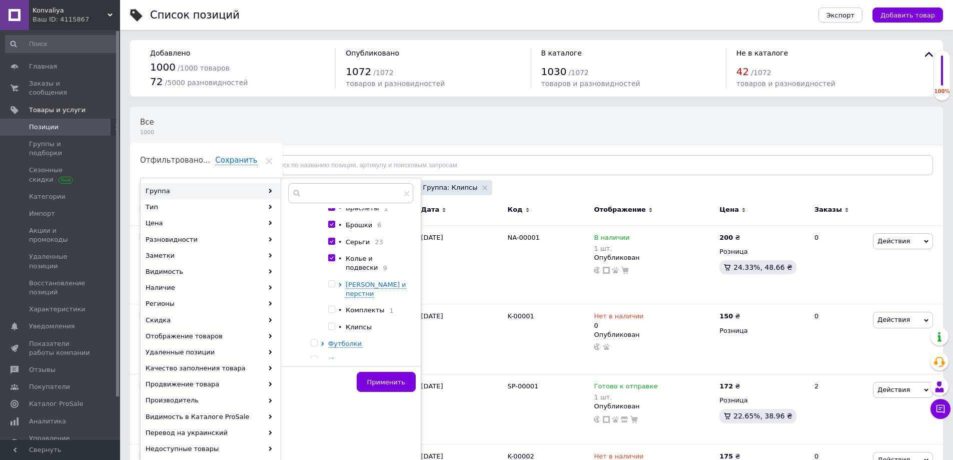
scroll to position [48, 0]
click at [331, 313] on input "checkbox" at bounding box center [331, 316] width 7 height 7
checkbox input "true"
click at [334, 296] on input "checkbox" at bounding box center [331, 299] width 7 height 7
checkbox input "true"
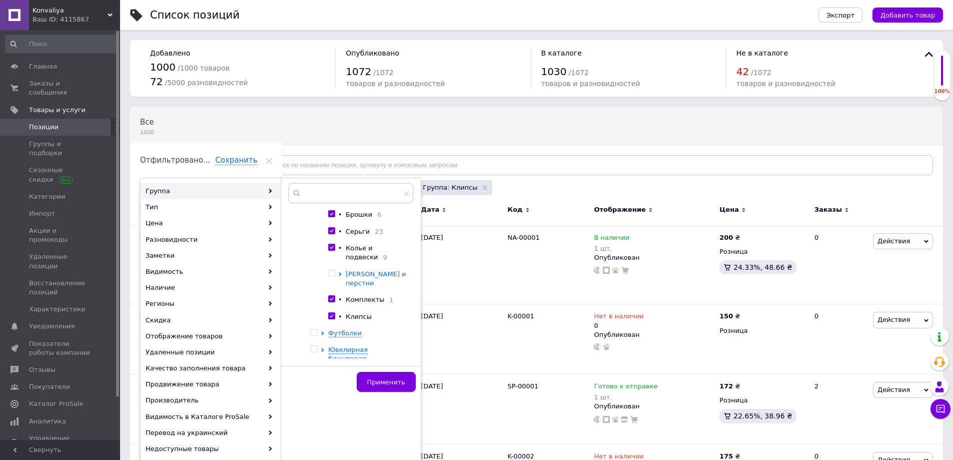
click at [340, 276] on icon at bounding box center [340, 274] width 4 height 4
click at [355, 295] on div at bounding box center [351, 304] width 10 height 18
click at [349, 296] on input "checkbox" at bounding box center [349, 299] width 7 height 7
checkbox input "true"
click at [348, 322] on input "checkbox" at bounding box center [349, 325] width 7 height 7
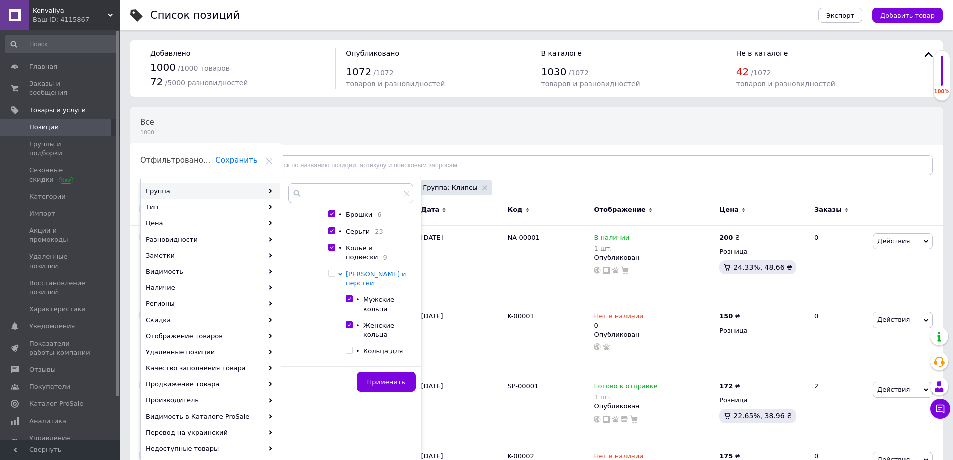
checkbox input "true"
click at [349, 347] on input "checkbox" at bounding box center [349, 350] width 7 height 7
checkbox input "true"
click at [390, 384] on span "Применить" at bounding box center [386, 382] width 38 height 8
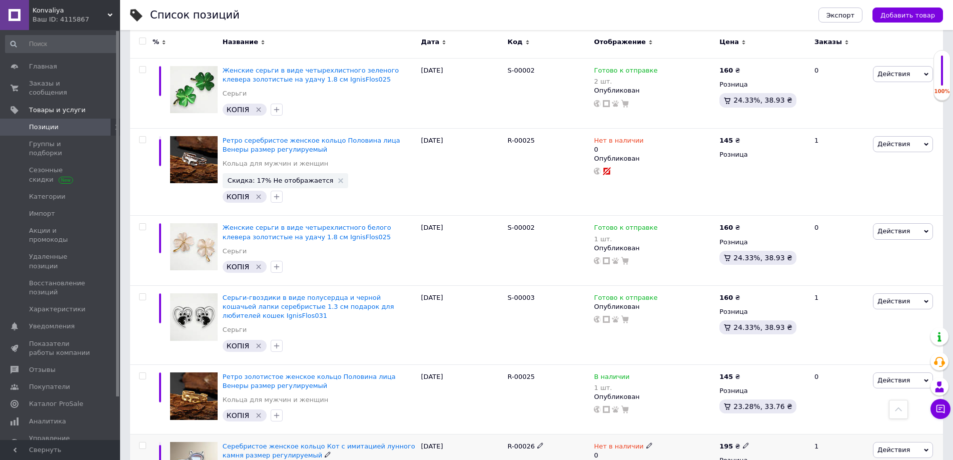
scroll to position [4442, 0]
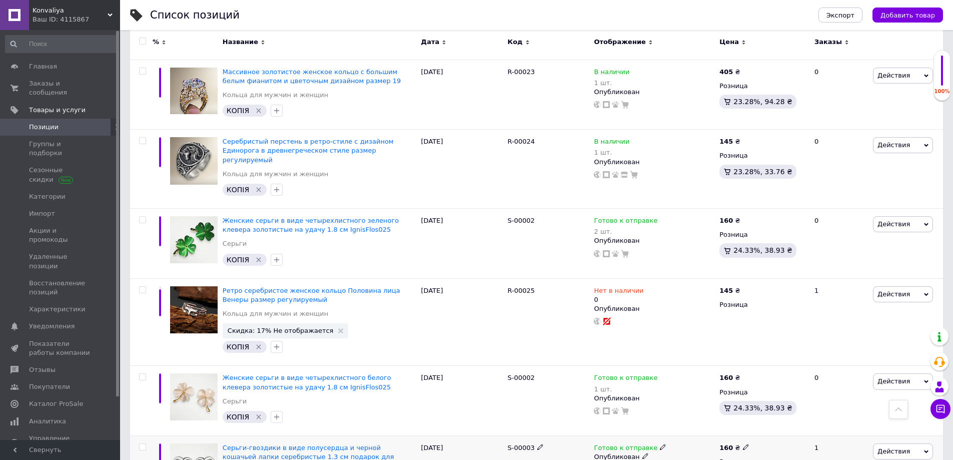
click at [662, 443] on div "Готово к отправке" at bounding box center [654, 447] width 121 height 9
click at [658, 443] on div "Готово к отправке" at bounding box center [654, 447] width 121 height 9
click at [660, 444] on icon at bounding box center [663, 447] width 6 height 6
click at [772, 451] on div "Остатки" at bounding box center [729, 455] width 125 height 9
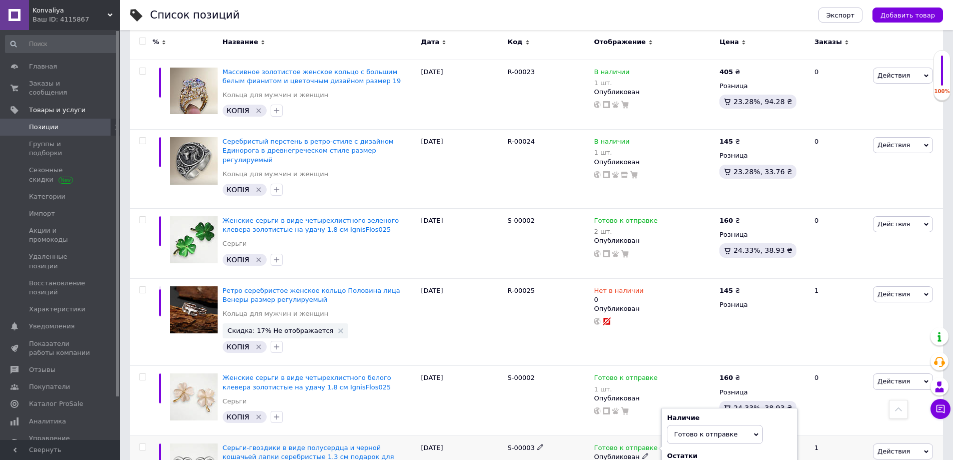
click at [691, 451] on div "Остатки шт." at bounding box center [729, 467] width 125 height 32
type input "1"
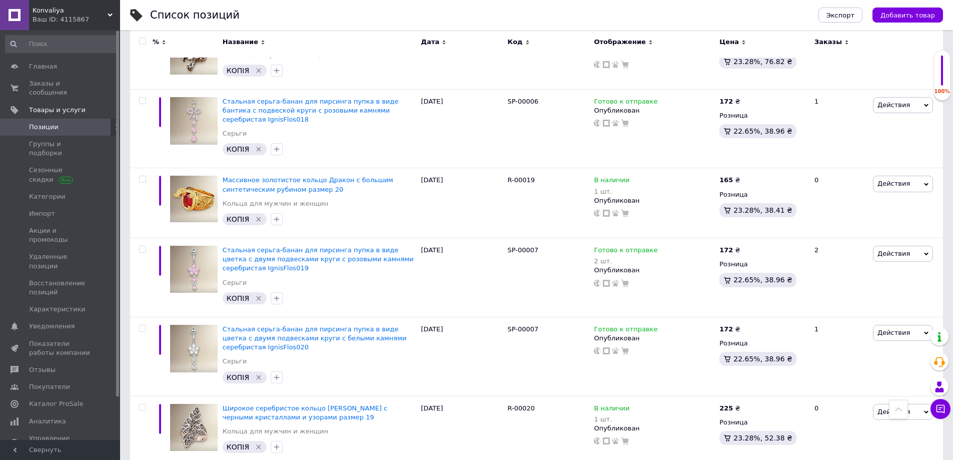
scroll to position [3692, 0]
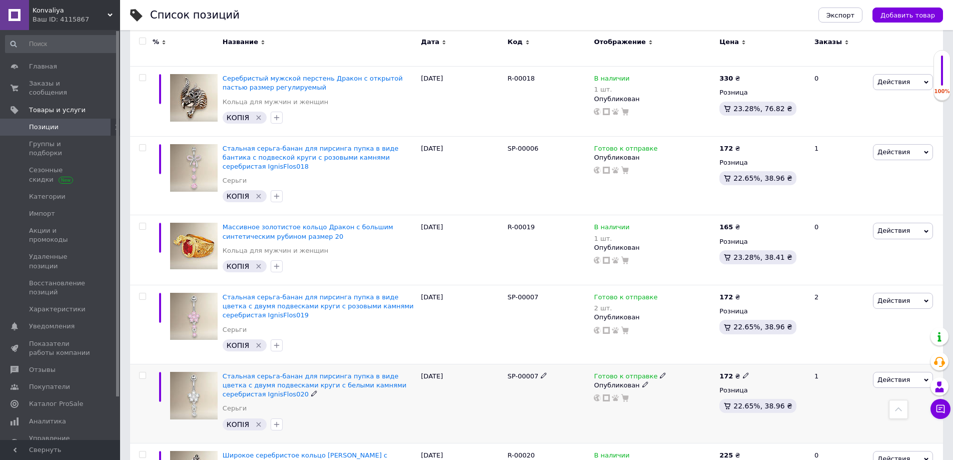
click at [660, 372] on icon at bounding box center [663, 375] width 6 height 6
click at [774, 380] on div "Остатки шт." at bounding box center [729, 396] width 125 height 32
click at [694, 391] on input at bounding box center [705, 401] width 76 height 20
type input "1"
click at [598, 394] on icon at bounding box center [597, 397] width 7 height 7
